Goal: Task Accomplishment & Management: Manage account settings

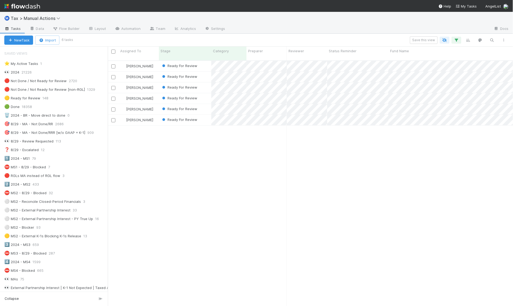
scroll to position [5, 5]
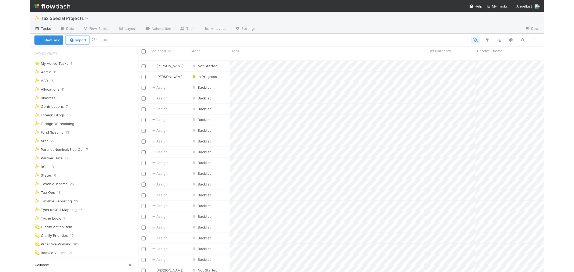
scroll to position [212, 461]
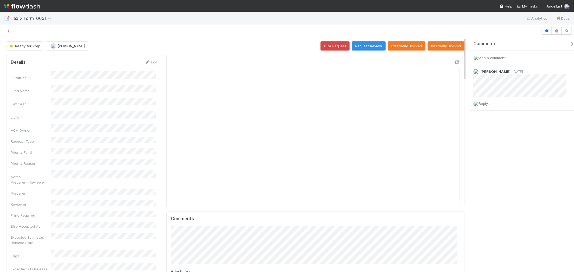
scroll to position [4, 5]
